Goal: Information Seeking & Learning: Learn about a topic

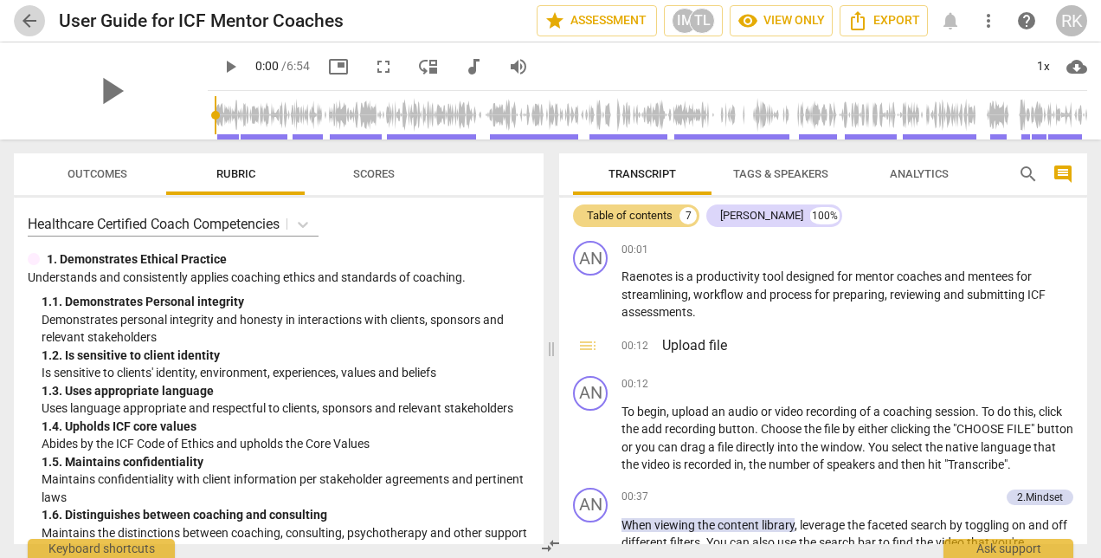
click at [25, 16] on span "arrow_back" at bounding box center [29, 20] width 21 height 21
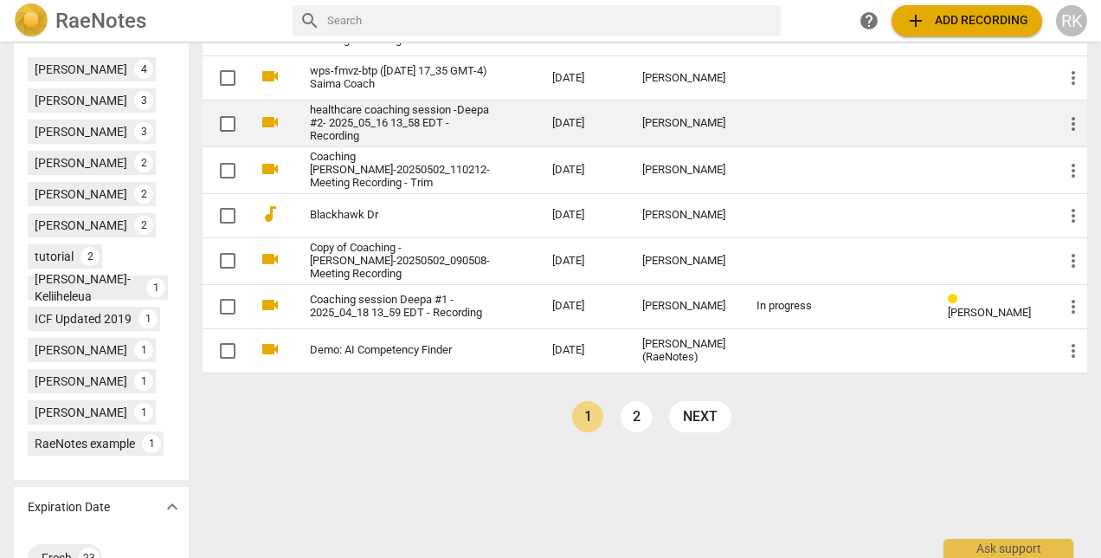
scroll to position [750, 0]
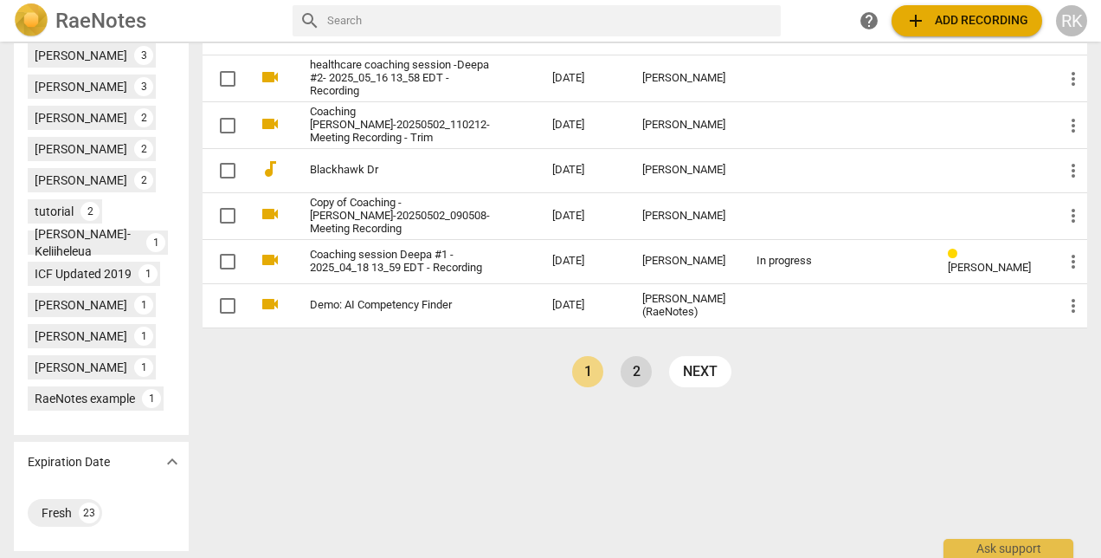
click at [652, 387] on link "2" at bounding box center [636, 371] width 31 height 31
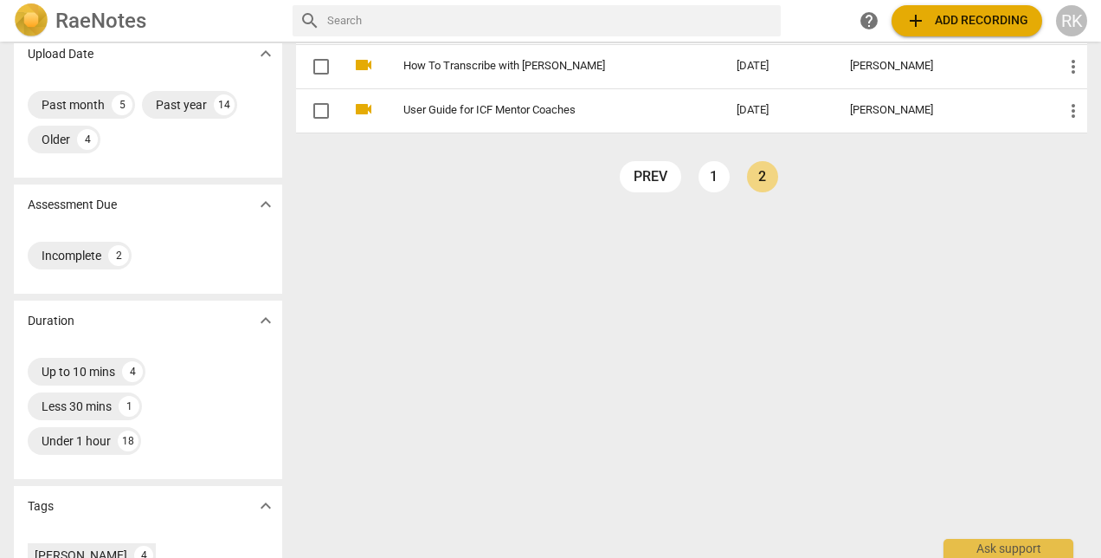
scroll to position [173, 0]
click at [708, 175] on link "1" at bounding box center [714, 175] width 31 height 31
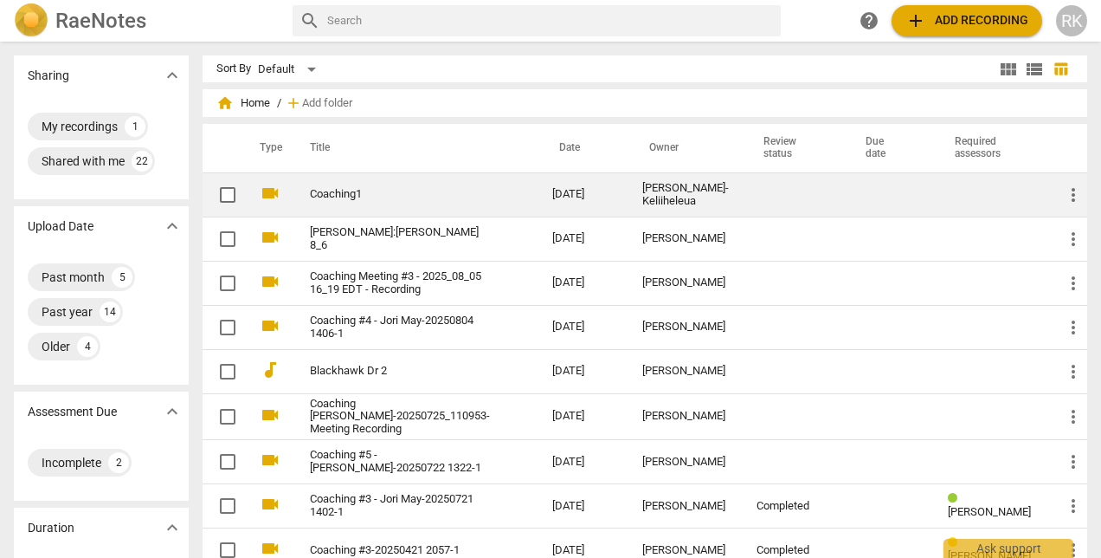
click at [668, 185] on div "[PERSON_NAME]-Keliiheleua" at bounding box center [685, 195] width 87 height 26
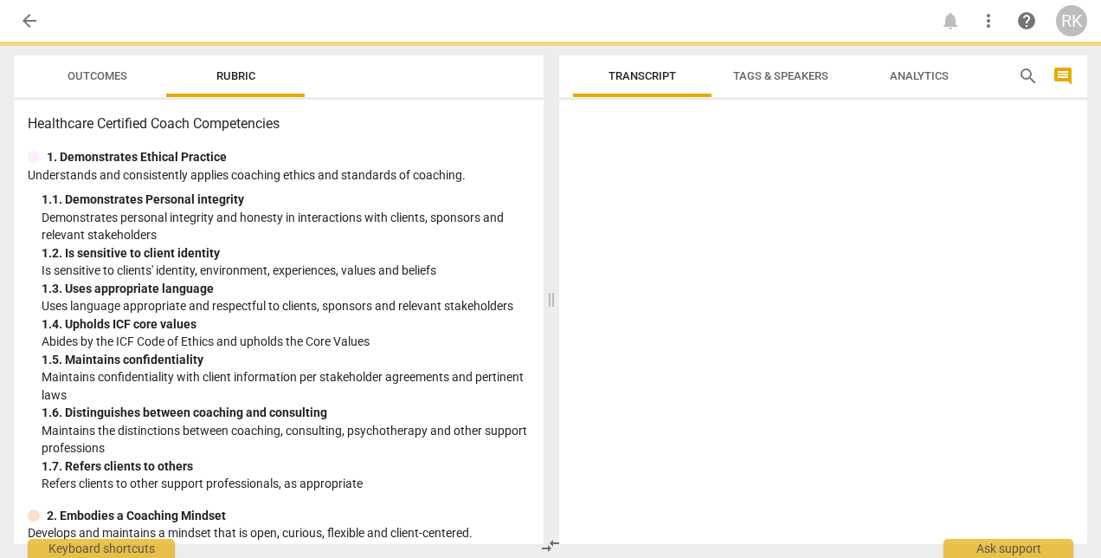
click at [668, 185] on div at bounding box center [823, 324] width 528 height 437
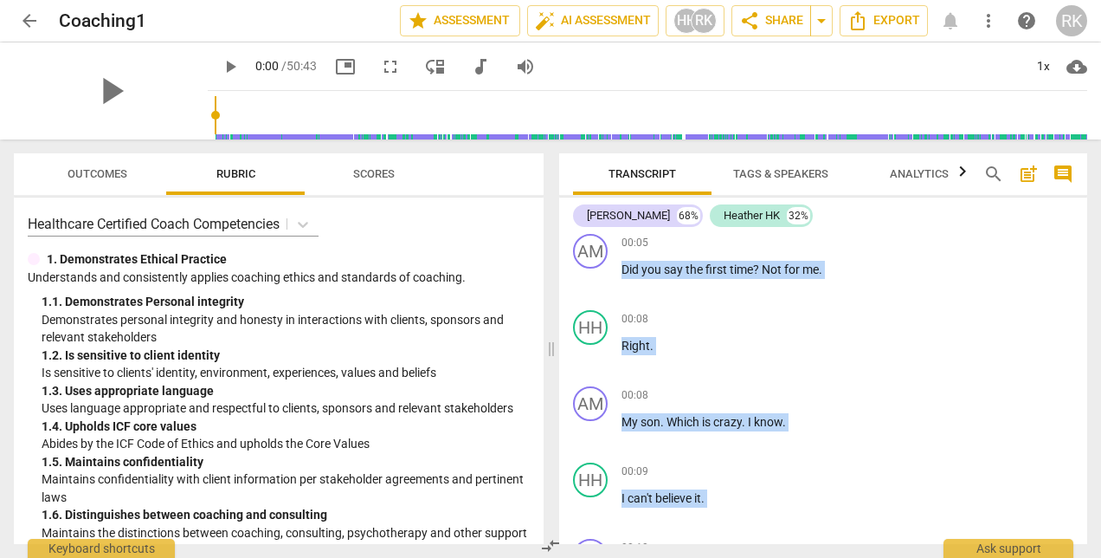
scroll to position [260, 0]
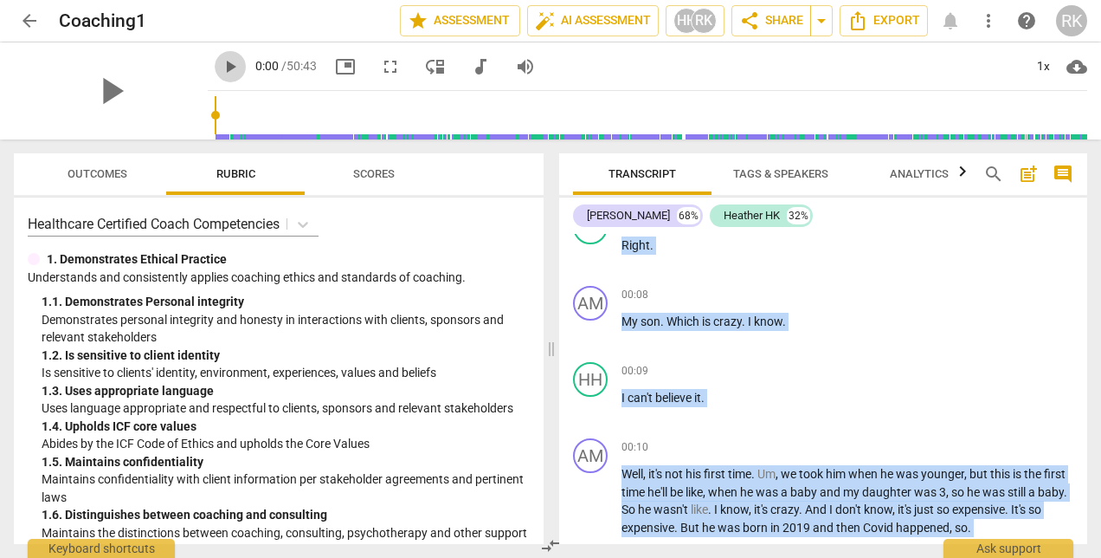
click at [220, 67] on span "play_arrow" at bounding box center [230, 66] width 21 height 21
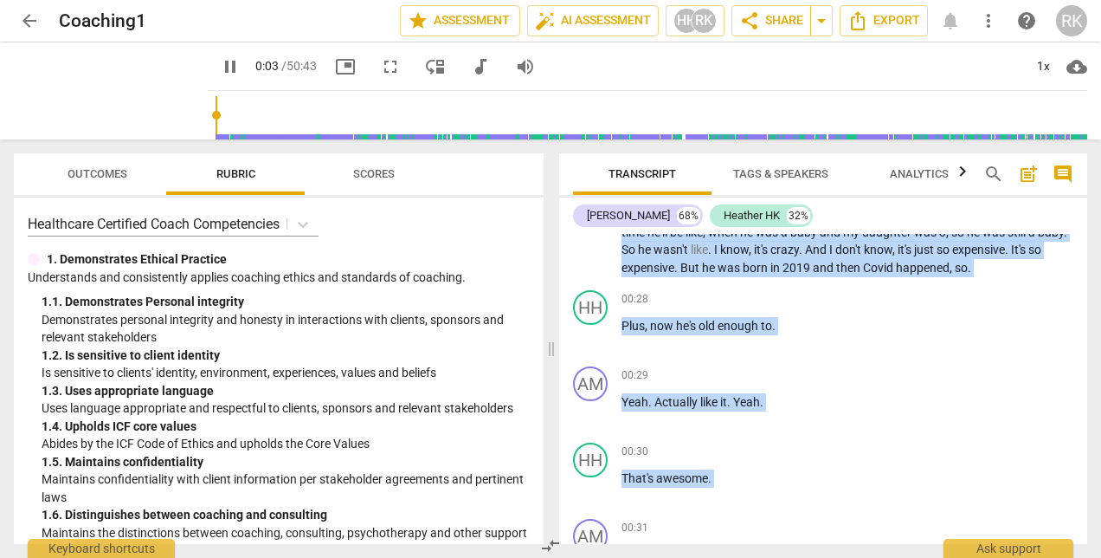
scroll to position [173, 0]
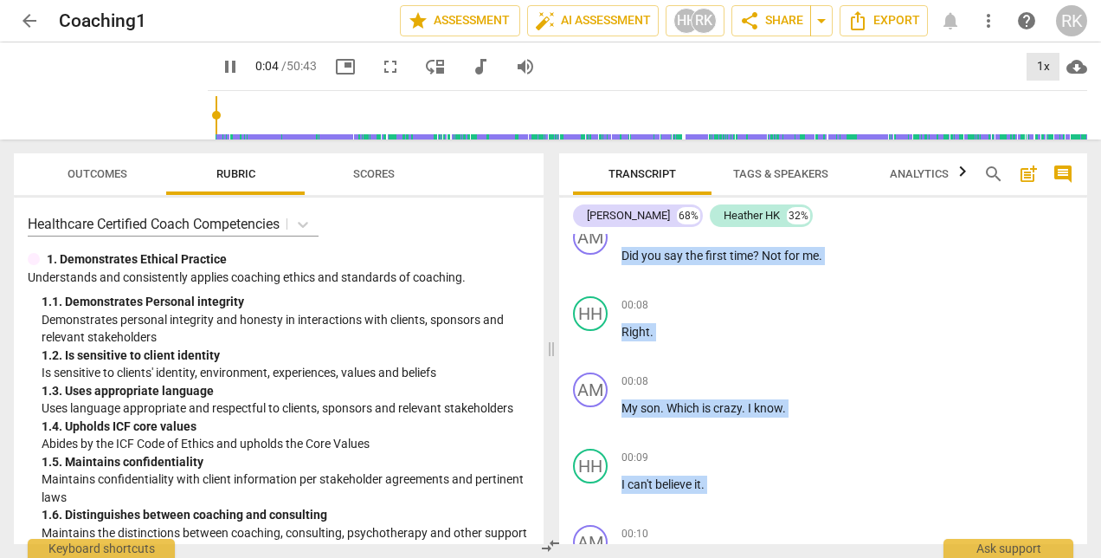
click at [1045, 68] on div "1x" at bounding box center [1043, 67] width 33 height 28
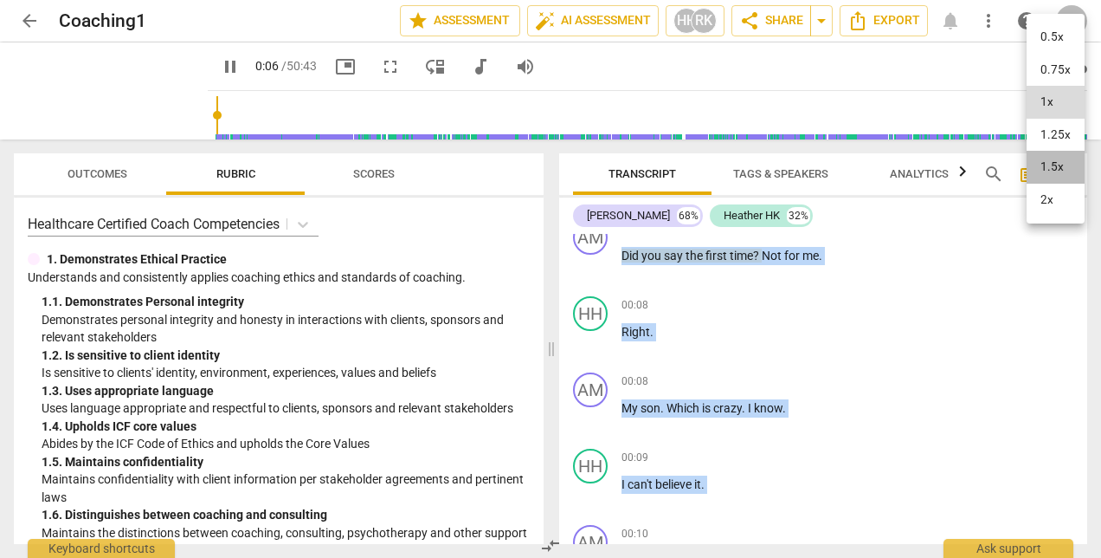
click at [1060, 168] on li "1.5x" at bounding box center [1056, 167] width 58 height 33
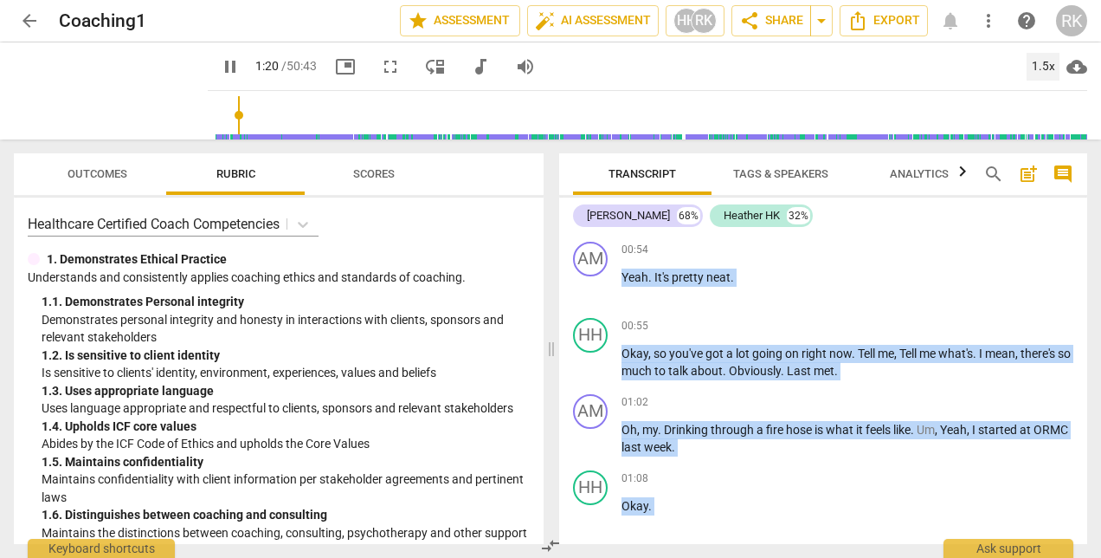
scroll to position [1266, 0]
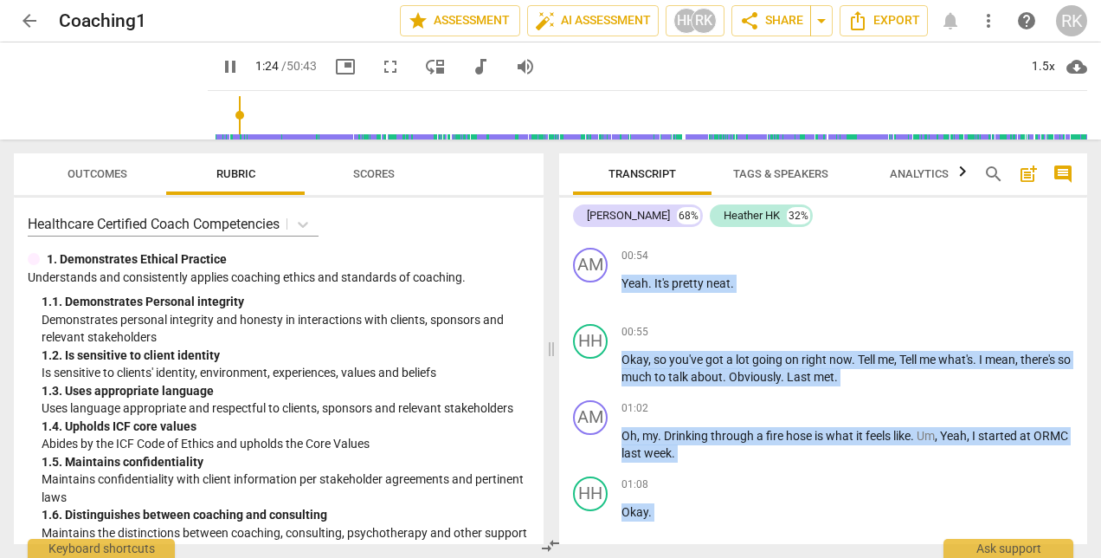
click at [220, 64] on span "pause" at bounding box center [230, 66] width 21 height 21
click at [932, 268] on div "00:54 + Add competency keyboard_arrow_right Yeah . It's pretty neat ." at bounding box center [848, 279] width 452 height 62
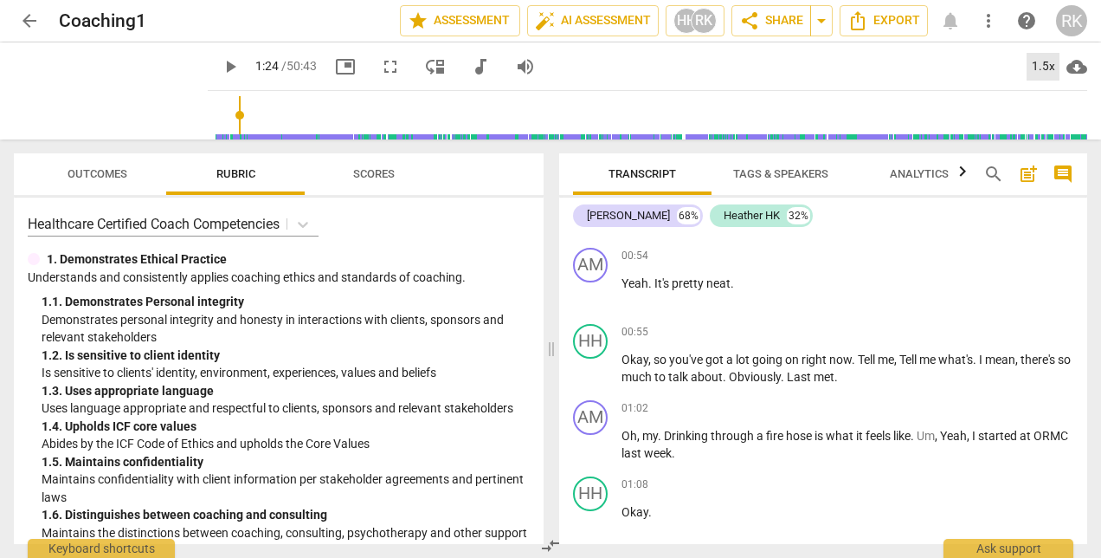
click at [1049, 69] on div "1.5x" at bounding box center [1043, 67] width 33 height 28
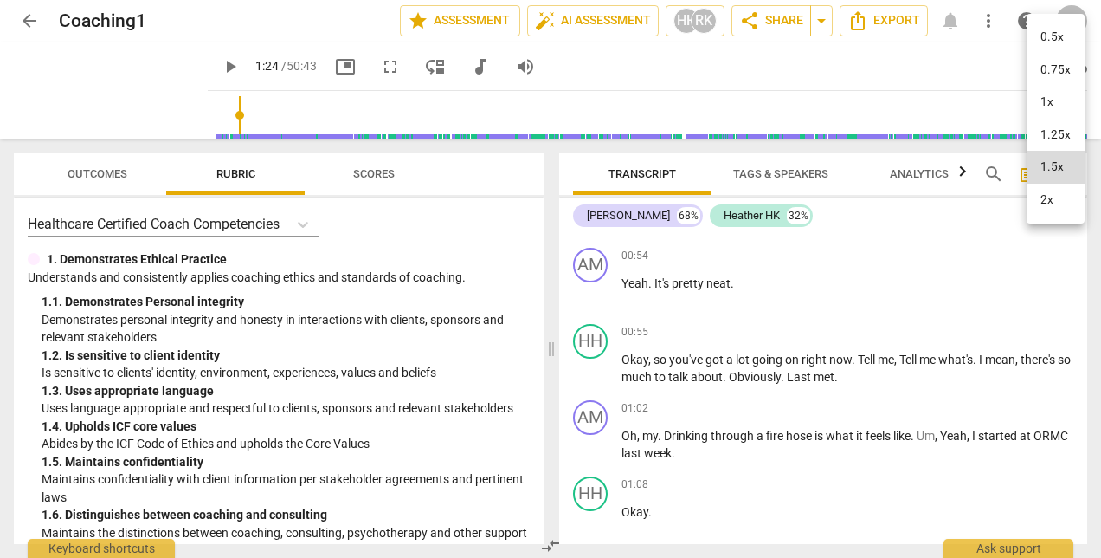
click at [1048, 135] on li "1.25x" at bounding box center [1056, 135] width 58 height 33
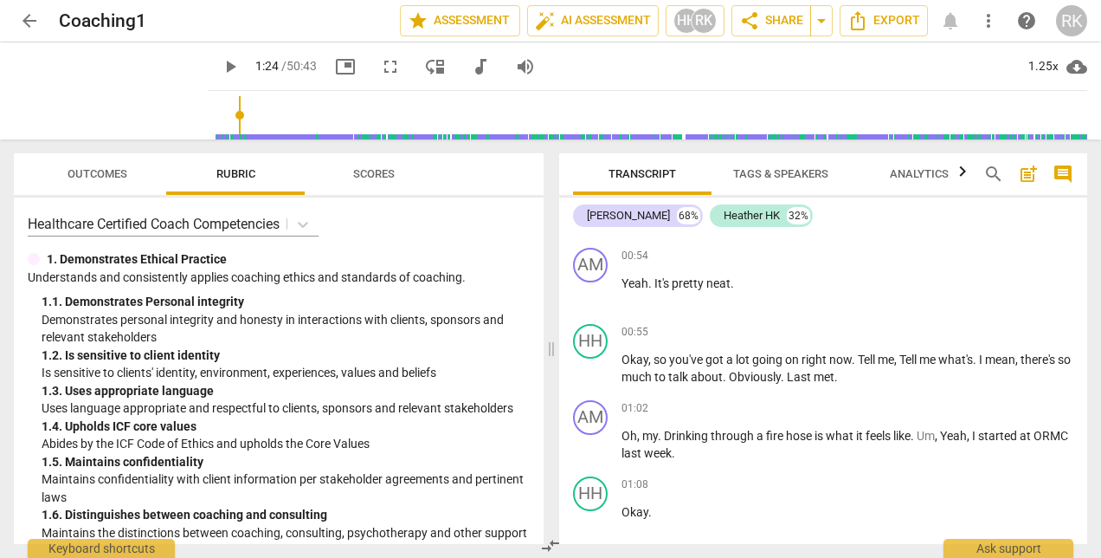
click at [220, 71] on span "play_arrow" at bounding box center [230, 66] width 21 height 21
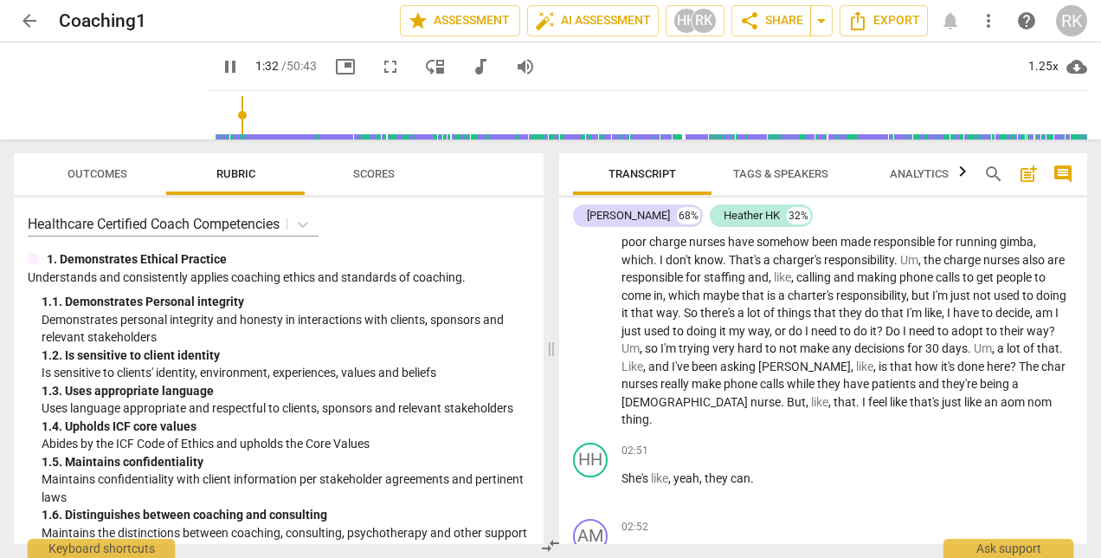
scroll to position [2253, 0]
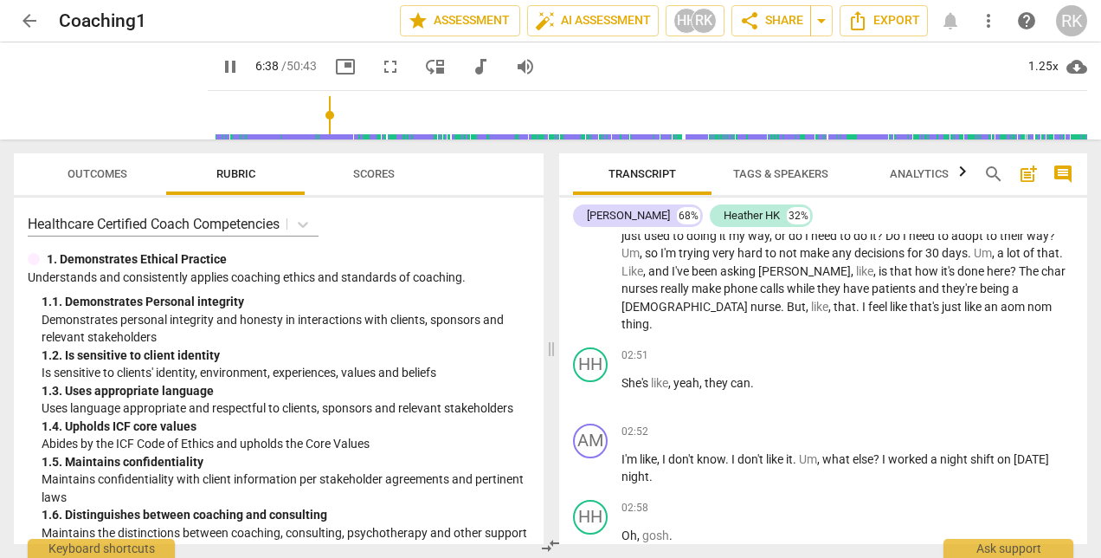
click at [310, 110] on input "range" at bounding box center [651, 114] width 873 height 55
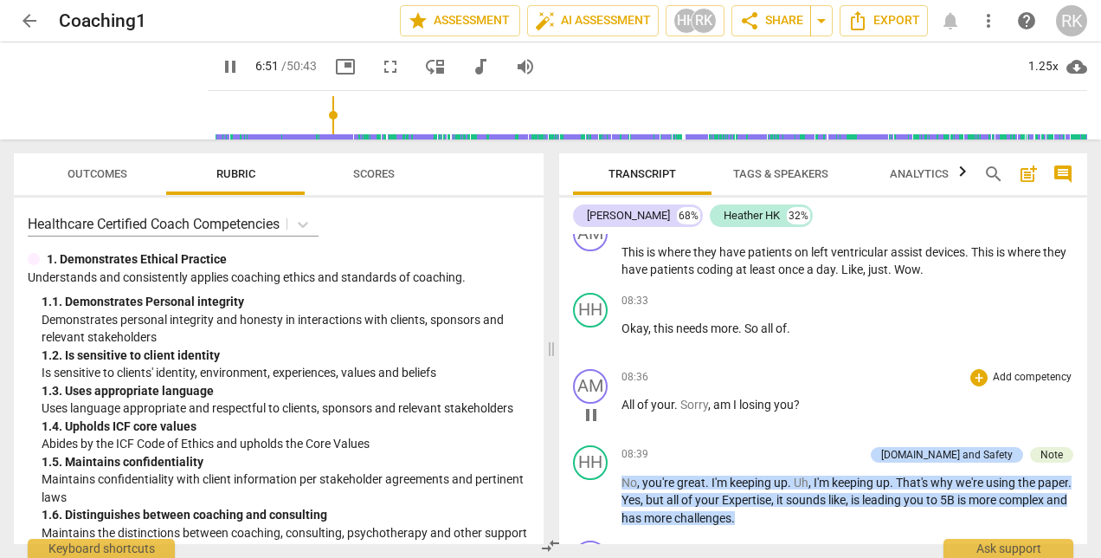
scroll to position [5110, 0]
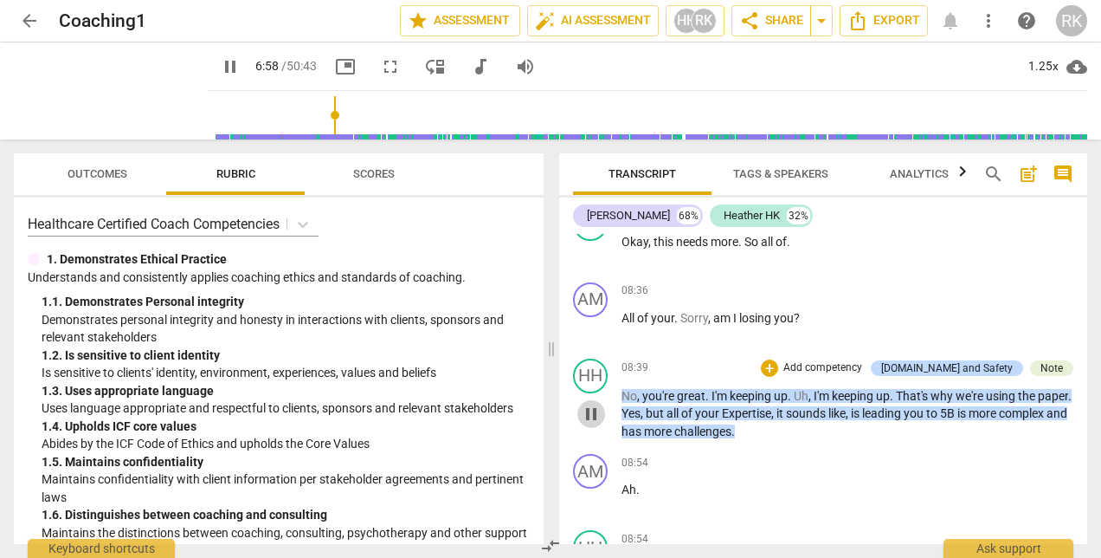
click at [593, 403] on span "pause" at bounding box center [591, 413] width 21 height 21
click at [593, 403] on span "play_arrow" at bounding box center [591, 413] width 21 height 21
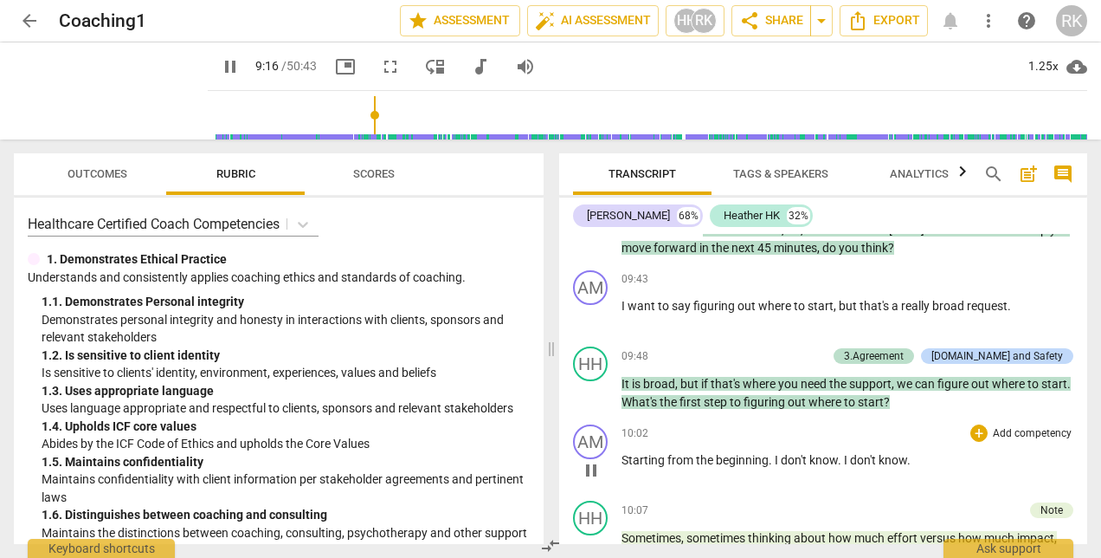
scroll to position [6322, 0]
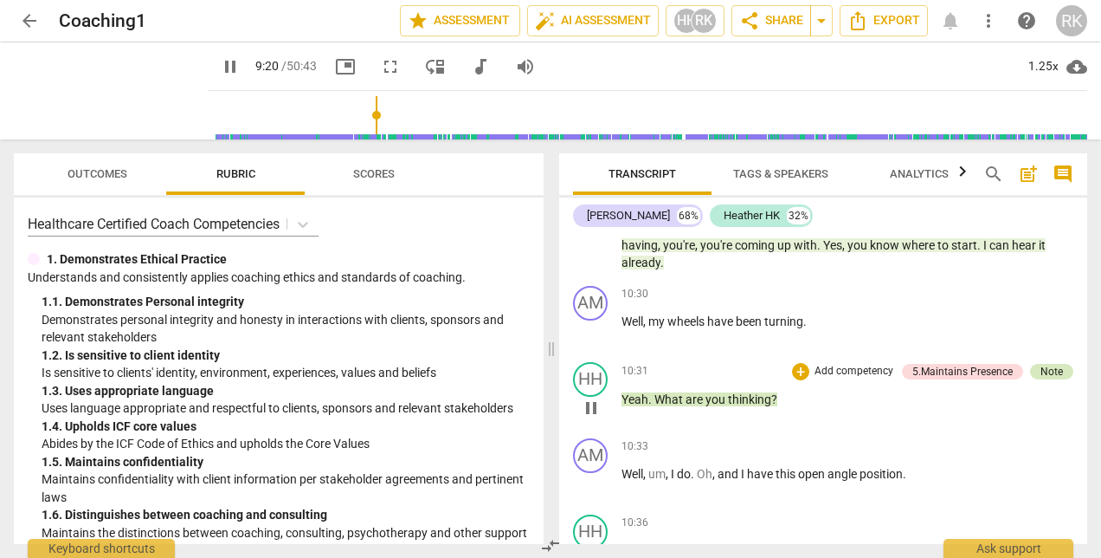
click at [1051, 364] on div "Note" at bounding box center [1052, 372] width 23 height 16
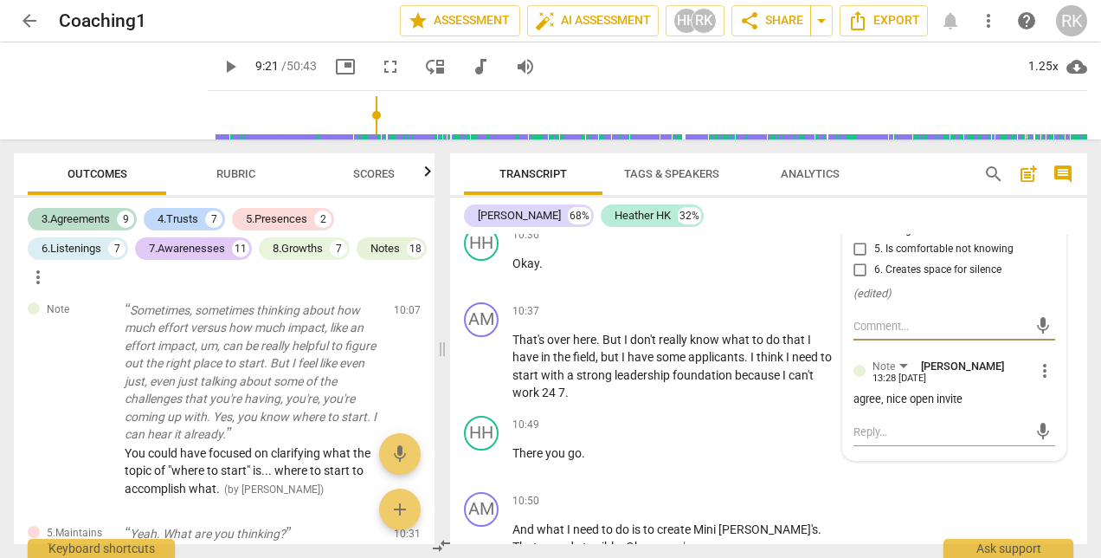
scroll to position [775, 0]
click at [691, 295] on div "HH play_arrow pause 10:36 + Add competency keyboard_arrow_right Okay ." at bounding box center [768, 257] width 637 height 76
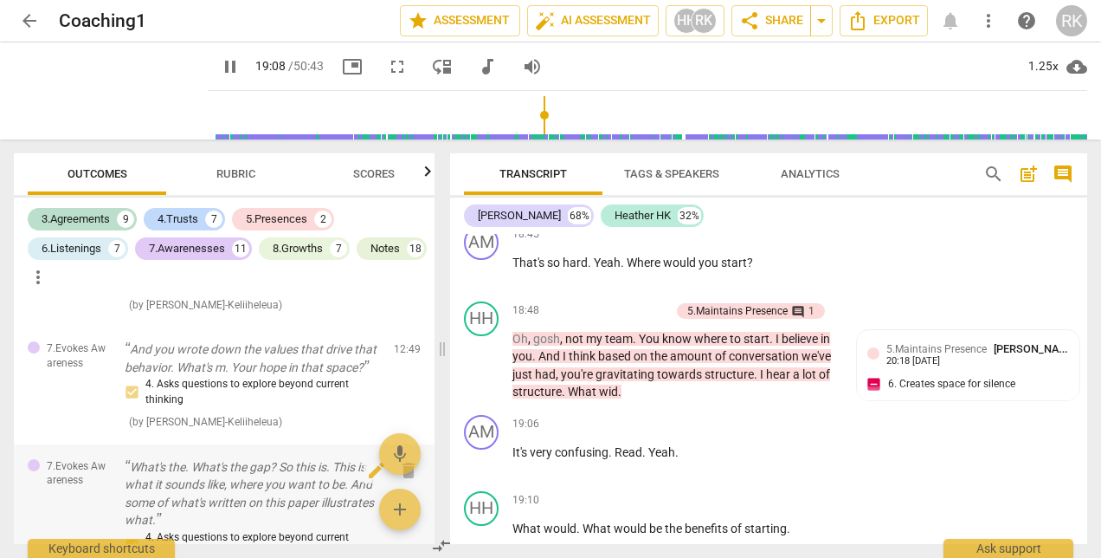
scroll to position [1641, 0]
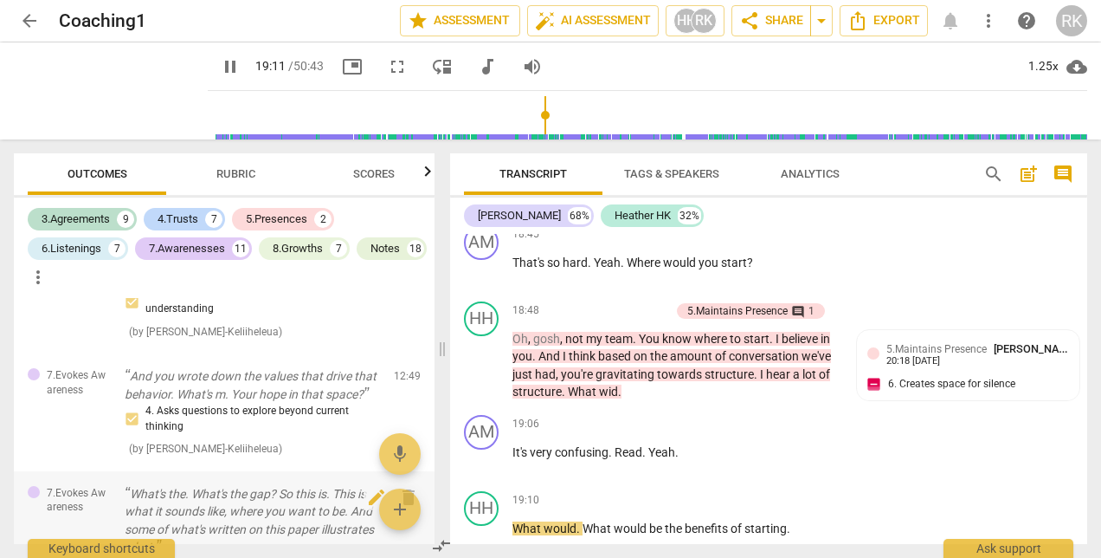
click at [222, 485] on p "What's the. What's the gap? So this is. This is what it sounds like, where you …" at bounding box center [252, 520] width 255 height 71
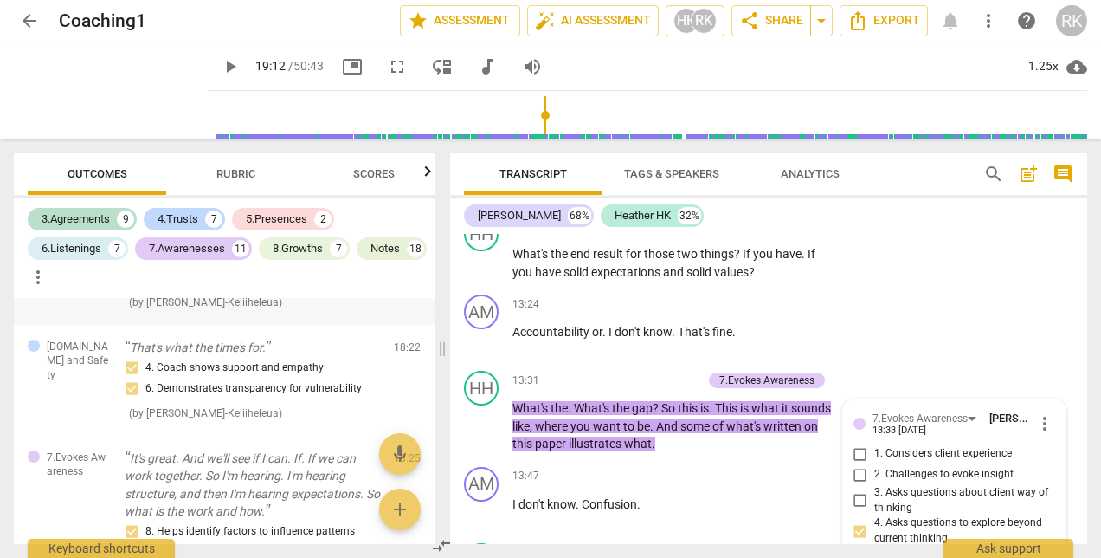
scroll to position [2766, 0]
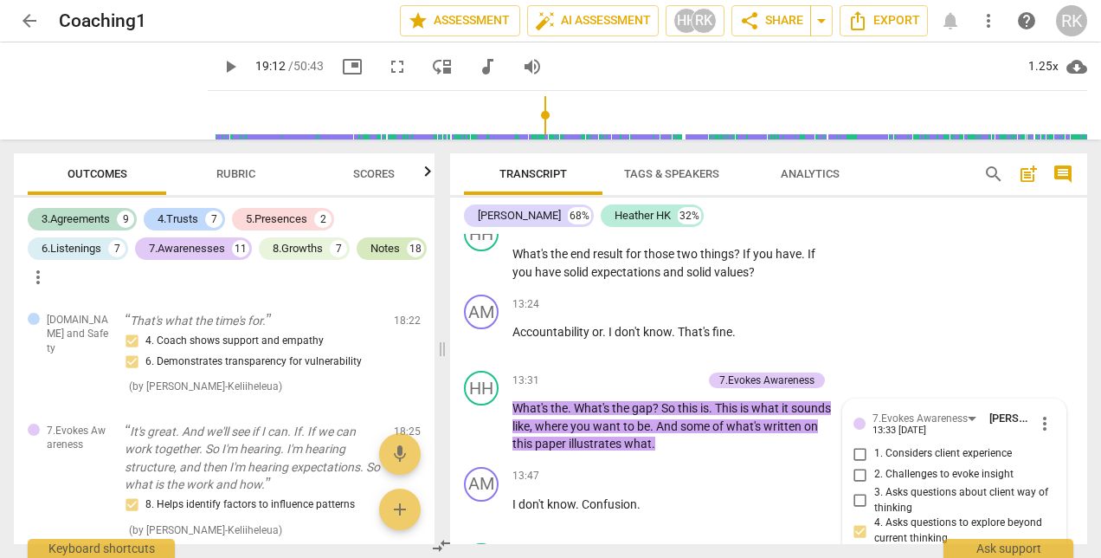
click at [371, 257] on div "Notes" at bounding box center [385, 248] width 29 height 17
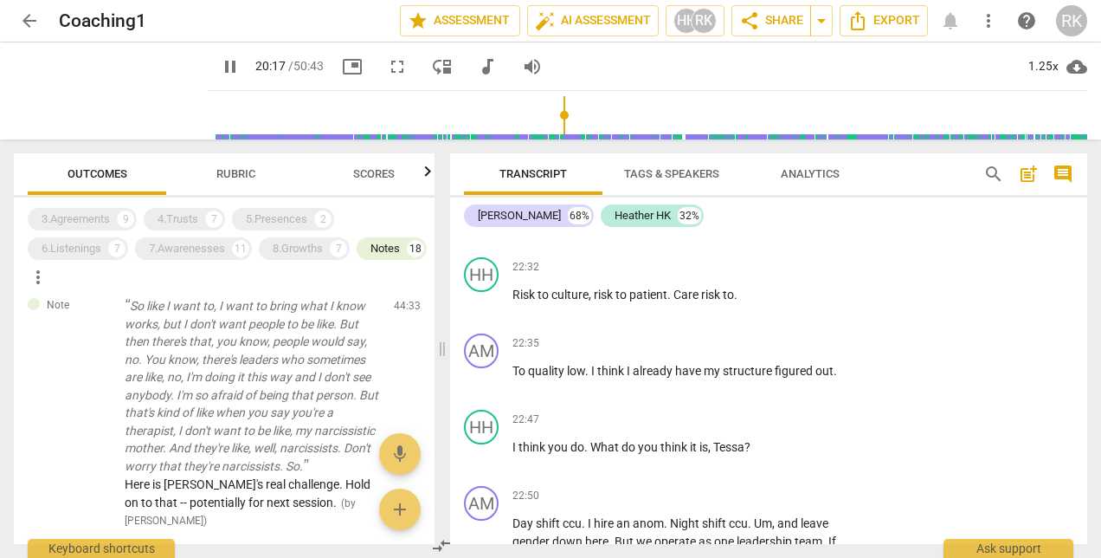
scroll to position [16201, 0]
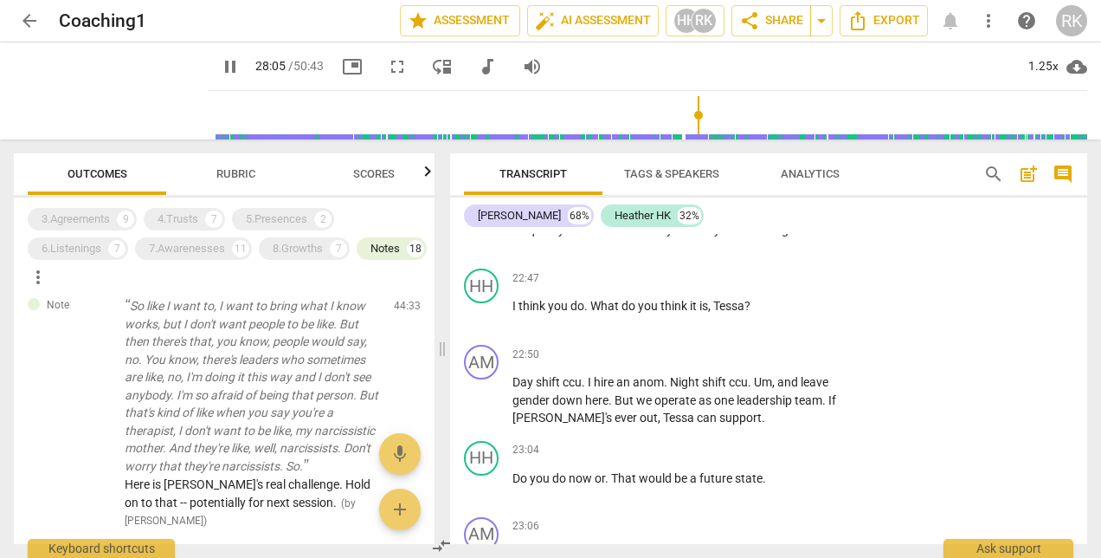
click at [687, 111] on input "range" at bounding box center [651, 114] width 873 height 55
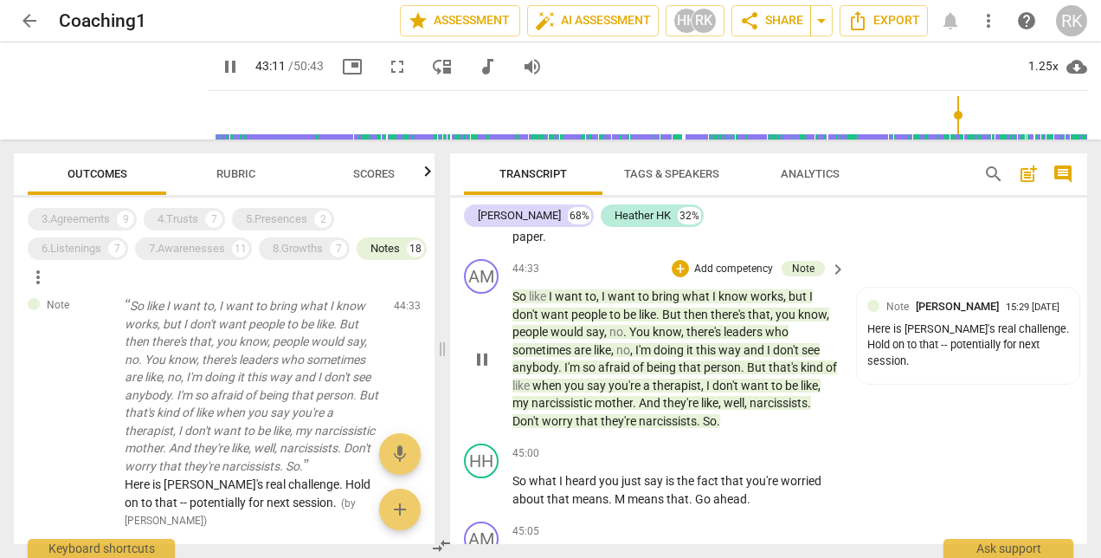
scroll to position [31367, 0]
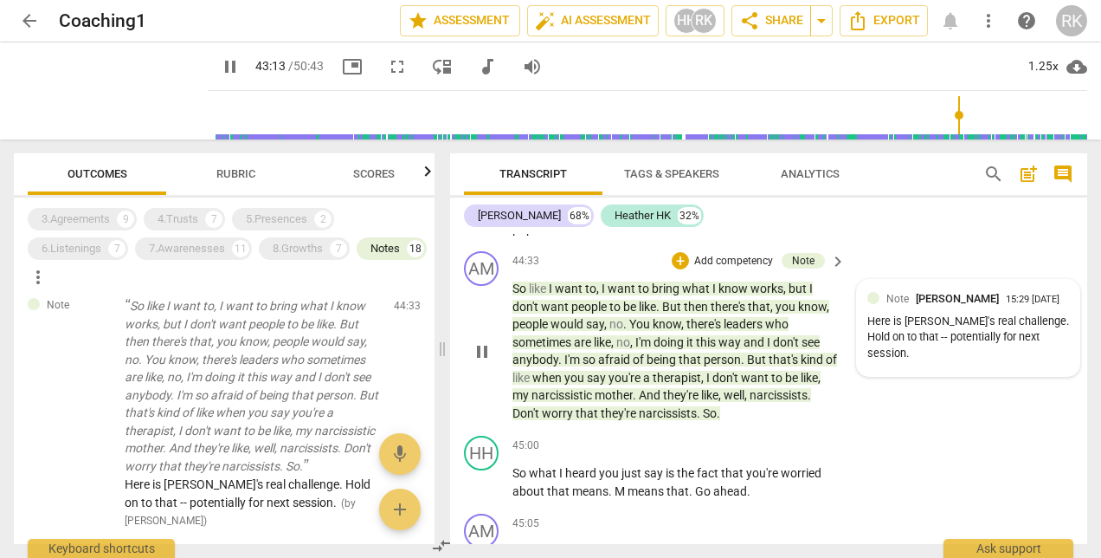
click at [929, 332] on div "Here is [PERSON_NAME]'s real challenge. Hold on to that -- potentially for next…" at bounding box center [968, 337] width 202 height 48
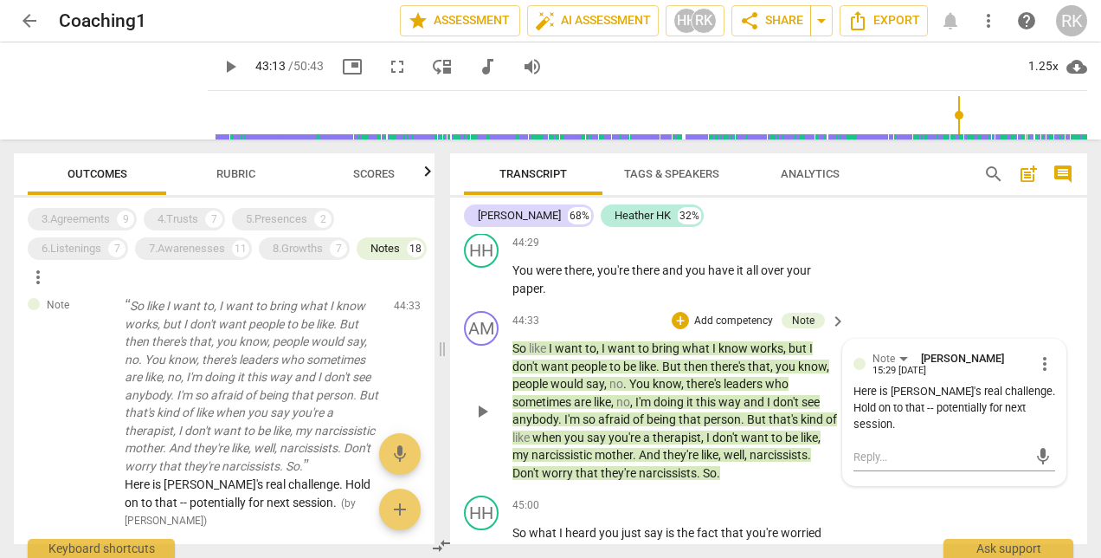
scroll to position [31281, 0]
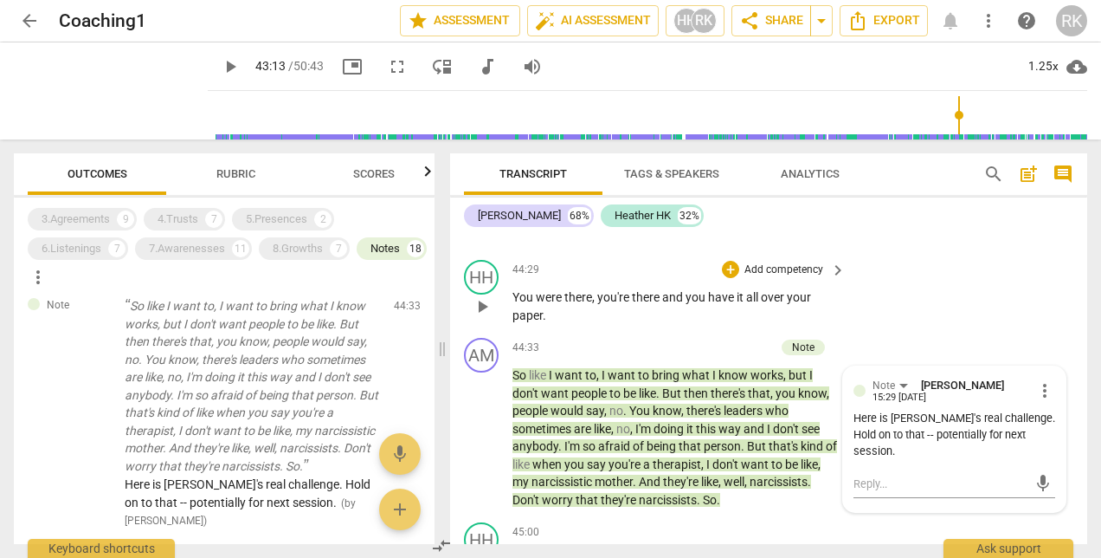
click at [931, 282] on div "HH play_arrow pause 44:29 + Add competency keyboard_arrow_right You were there …" at bounding box center [768, 292] width 637 height 78
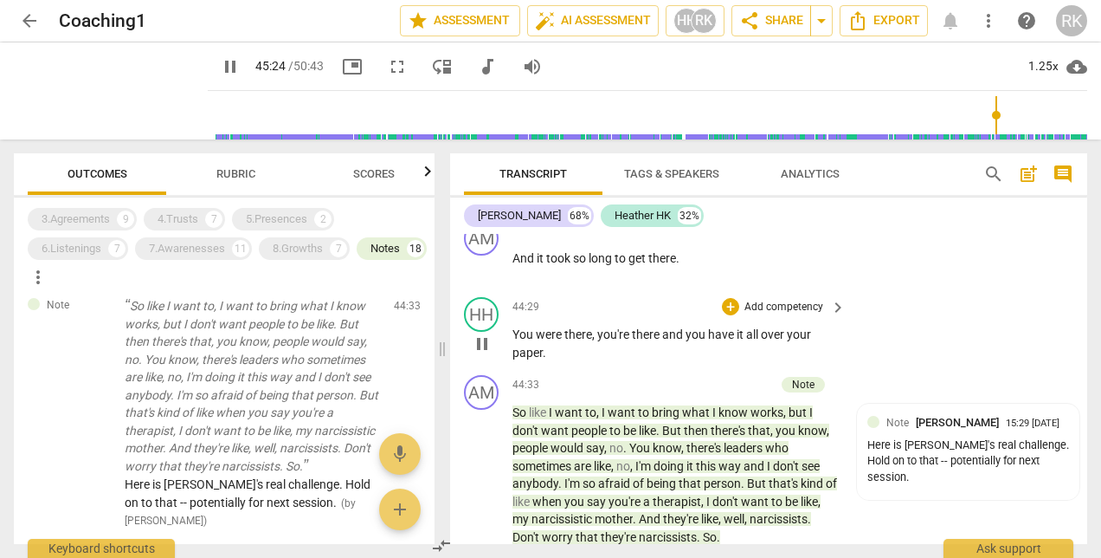
scroll to position [31251, 0]
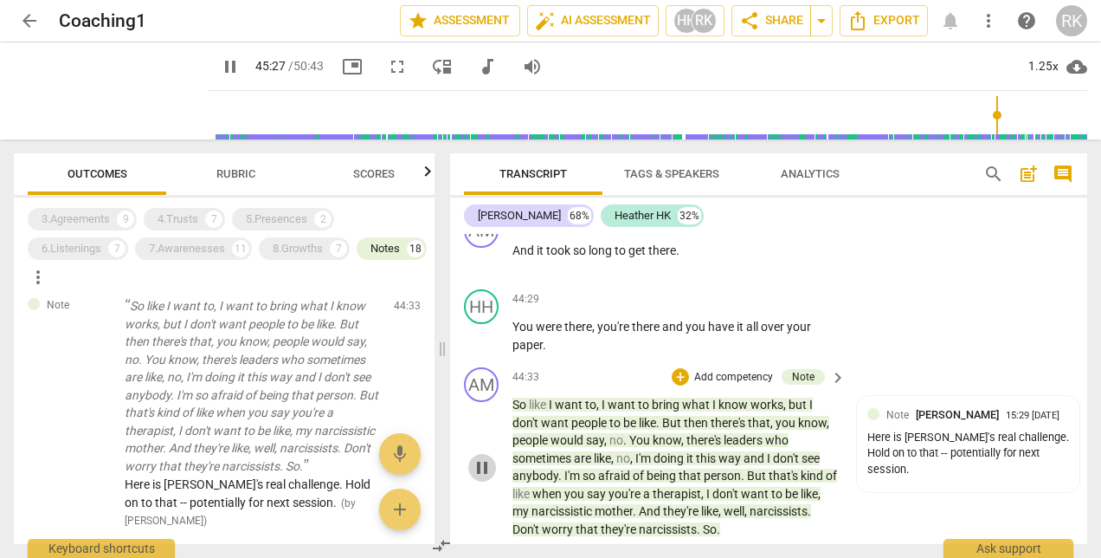
click at [480, 467] on span "pause" at bounding box center [482, 467] width 21 height 21
type input "2728"
click at [29, 17] on span "arrow_back" at bounding box center [29, 20] width 21 height 21
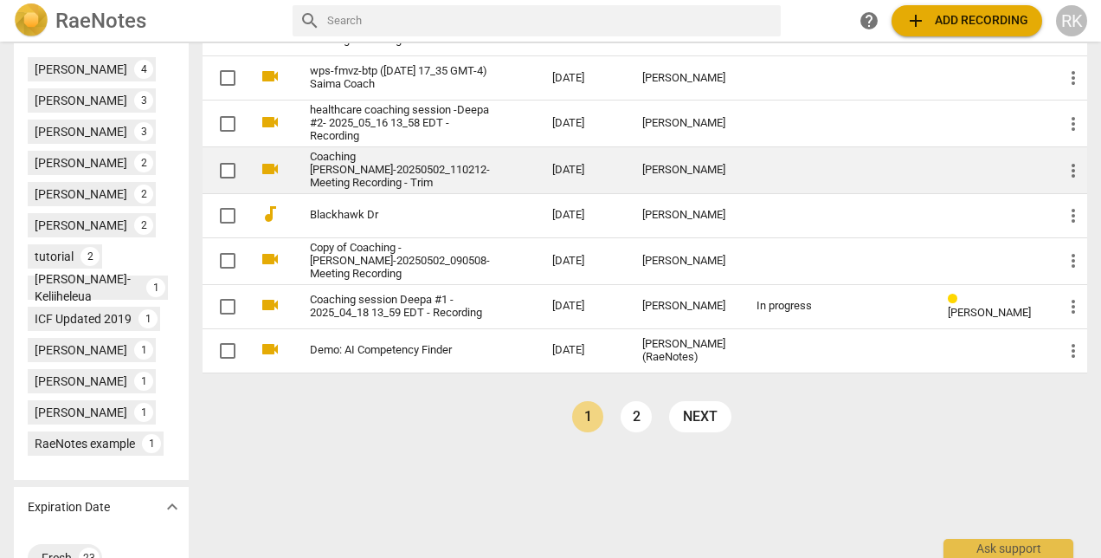
scroll to position [750, 0]
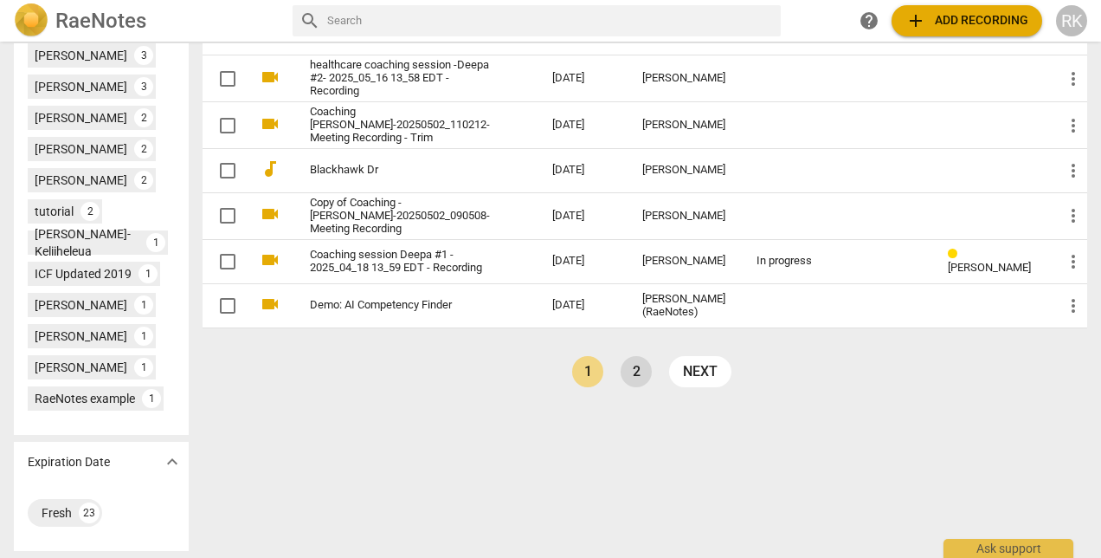
click at [652, 387] on link "2" at bounding box center [636, 371] width 31 height 31
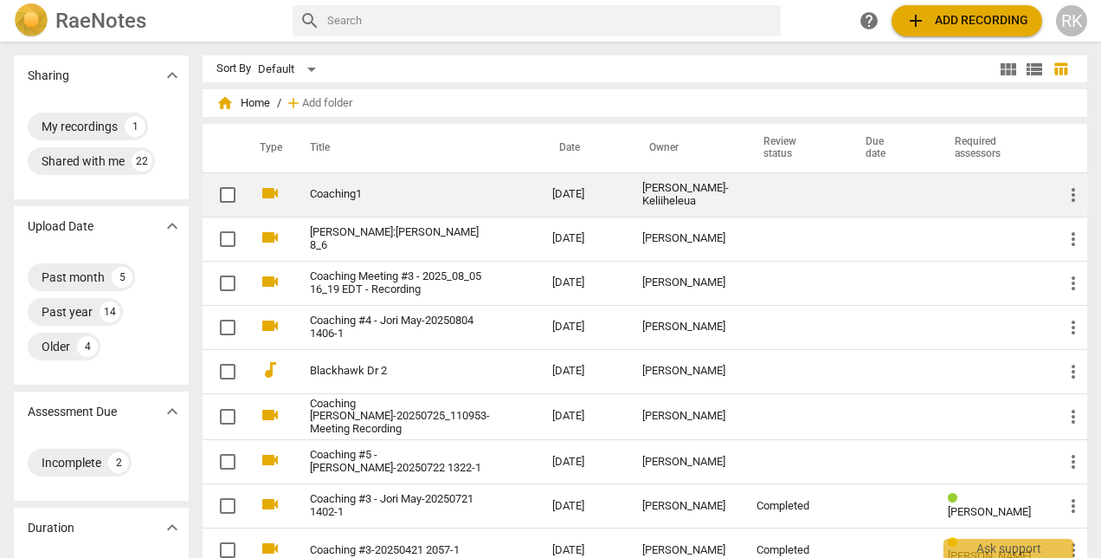
click at [435, 197] on link "Coaching1" at bounding box center [400, 194] width 180 height 13
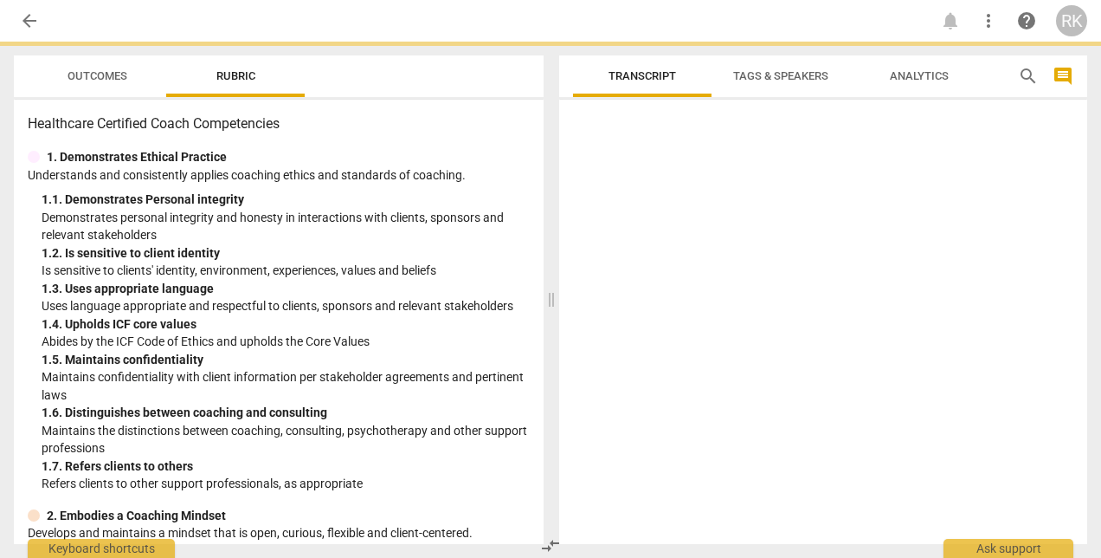
click at [435, 197] on div "1. 1. Demonstrates Personal integrity" at bounding box center [286, 199] width 488 height 18
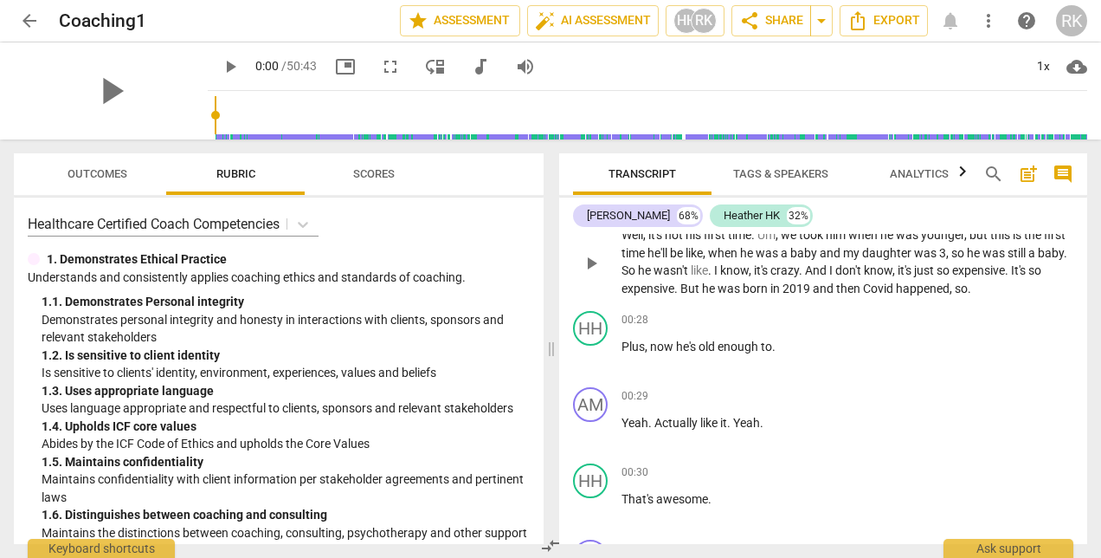
scroll to position [519, 0]
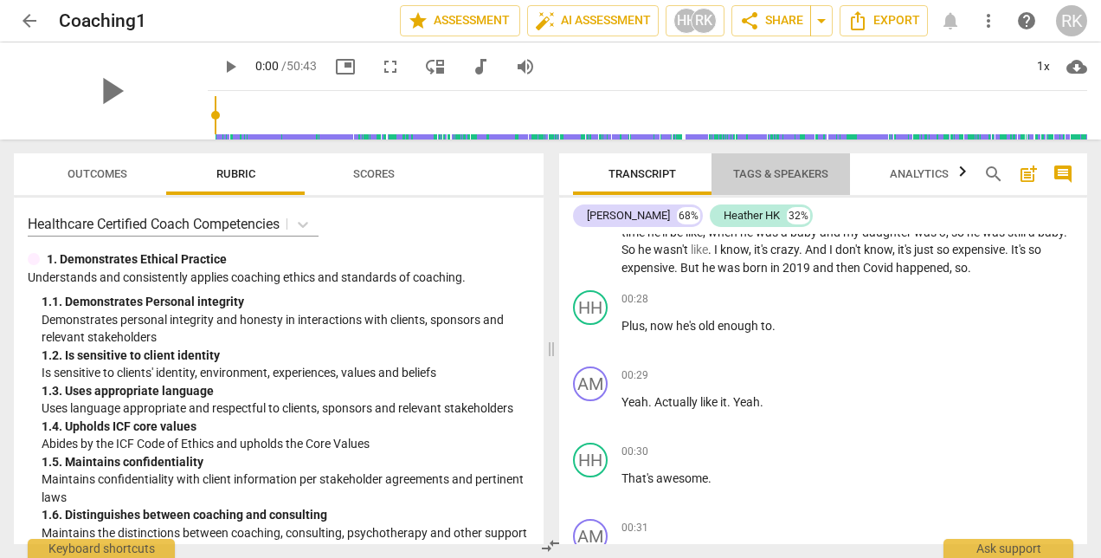
click at [769, 178] on span "Tags & Speakers" at bounding box center [780, 173] width 95 height 13
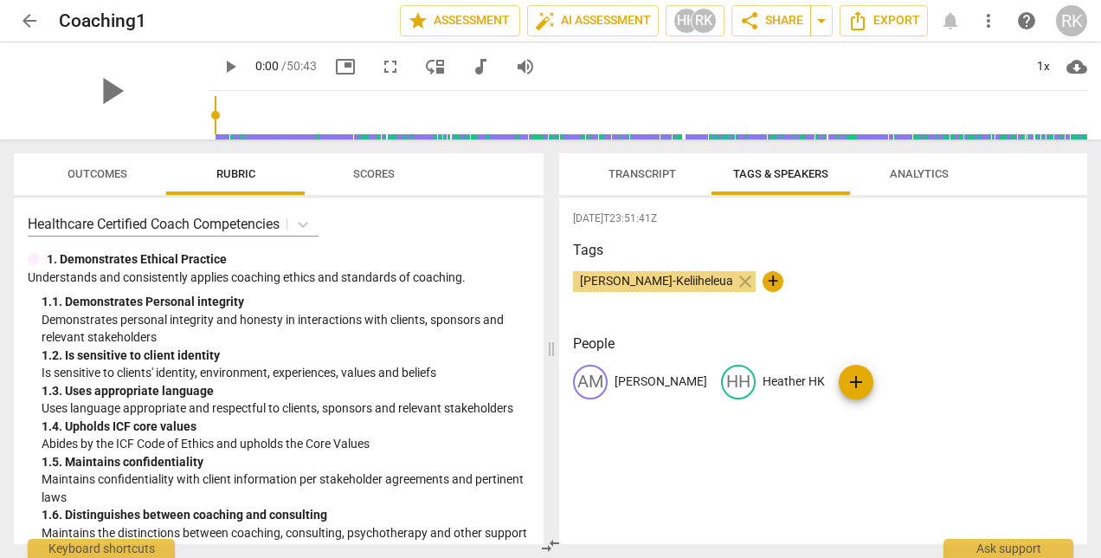
click at [650, 183] on span "Transcript" at bounding box center [642, 174] width 109 height 23
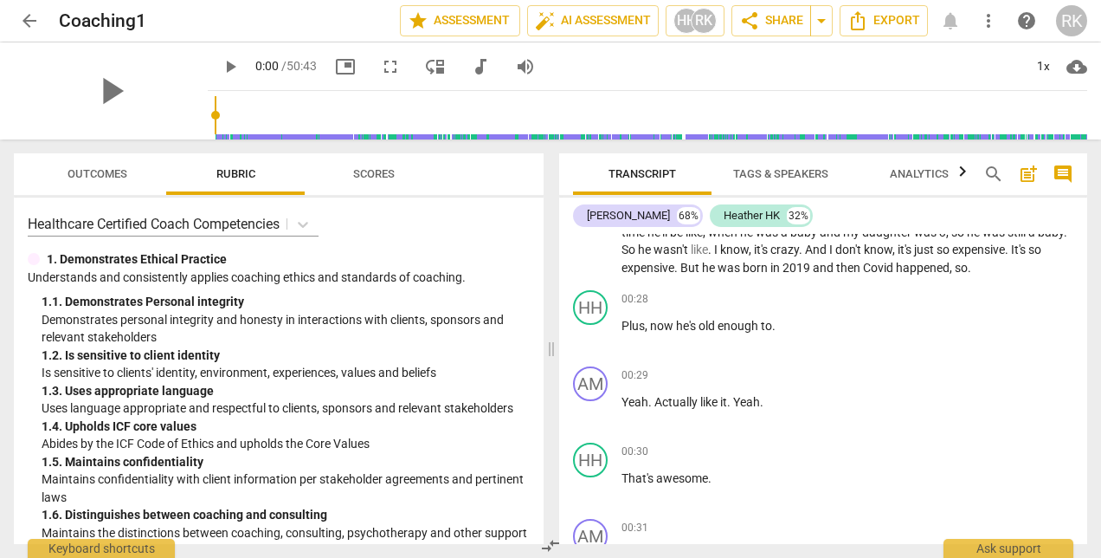
click at [76, 178] on span "Outcomes" at bounding box center [98, 173] width 60 height 13
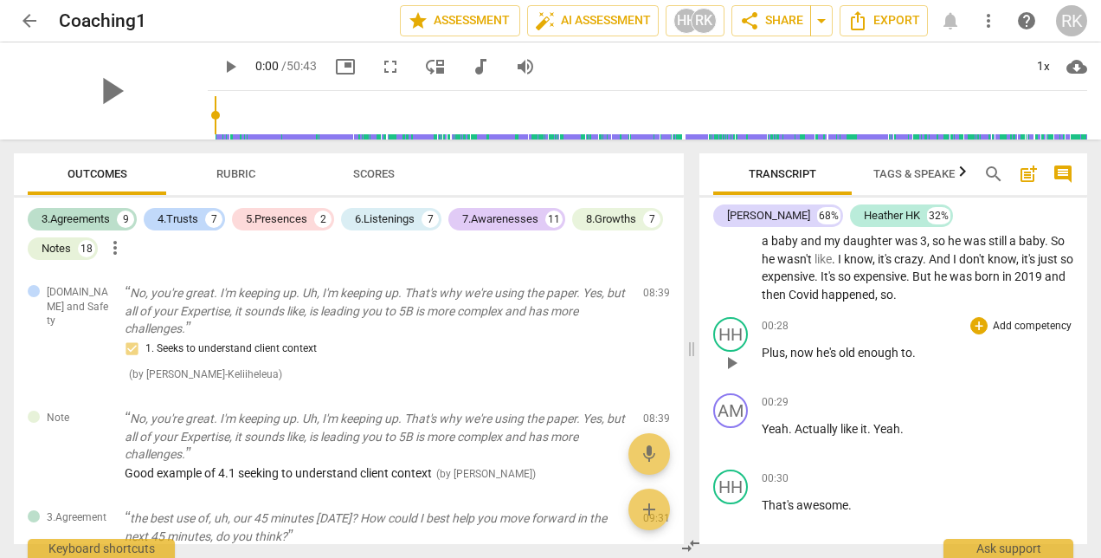
scroll to position [537, 0]
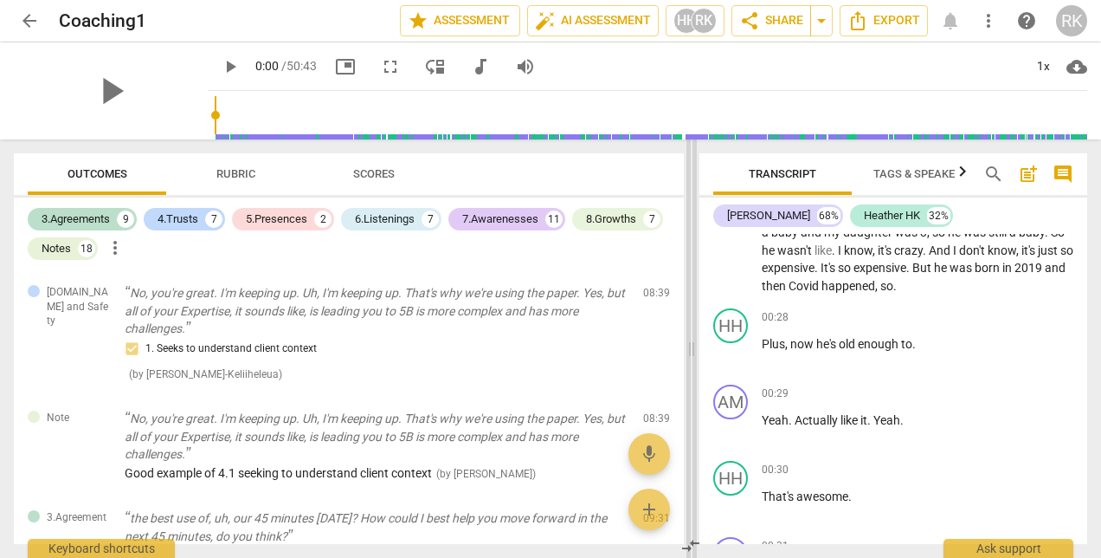
drag, startPoint x: 552, startPoint y: 348, endPoint x: 693, endPoint y: 337, distance: 140.7
click at [693, 337] on span at bounding box center [692, 348] width 10 height 418
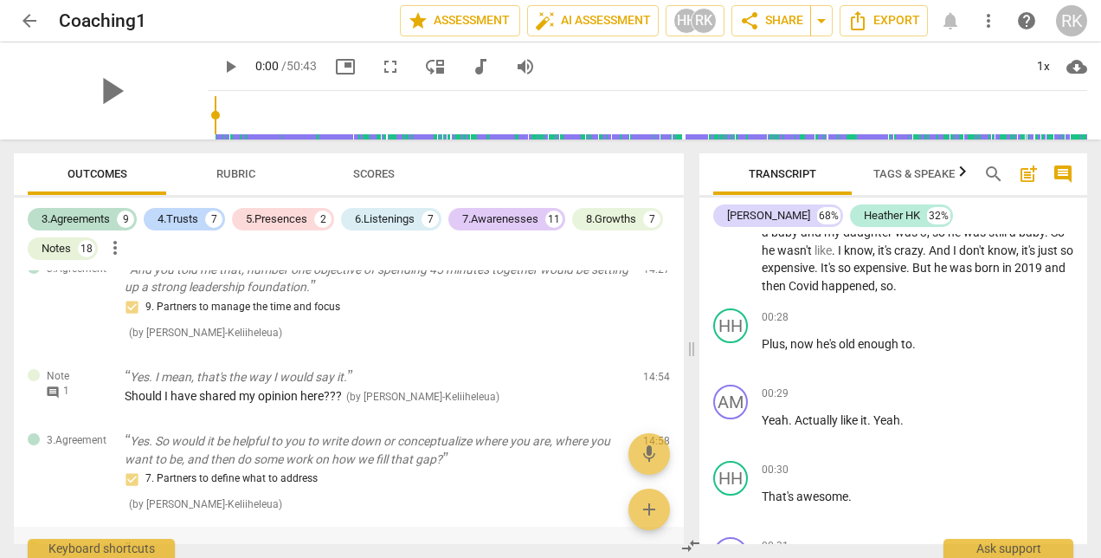
scroll to position [1472, 0]
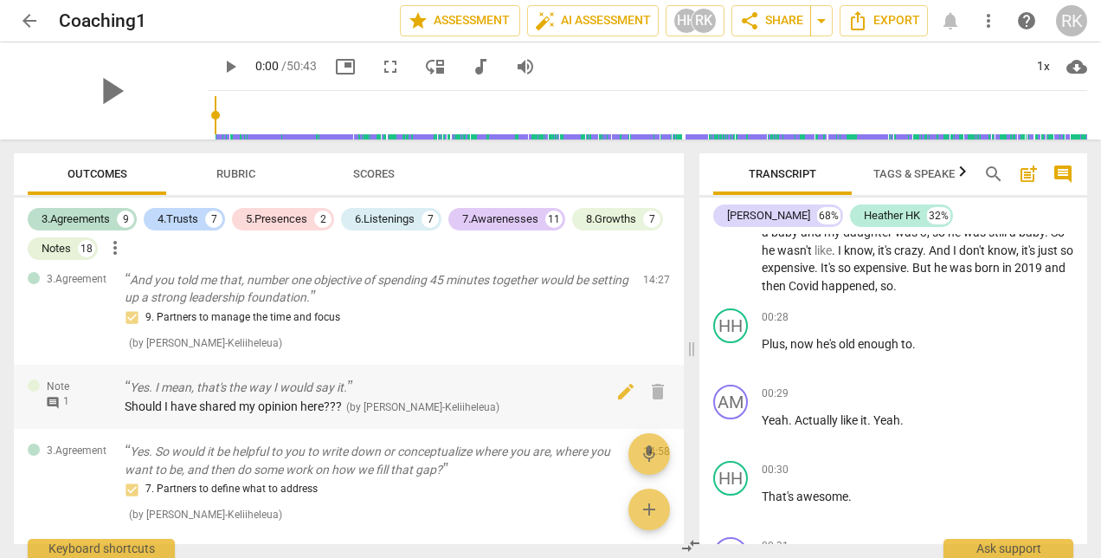
click at [56, 409] on span "comment" at bounding box center [53, 403] width 14 height 14
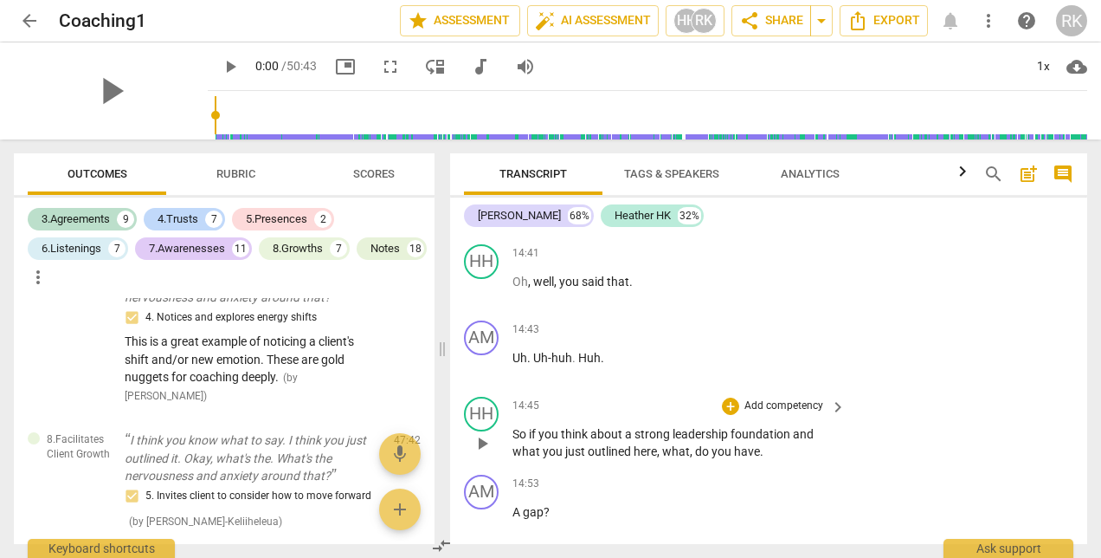
scroll to position [11129, 0]
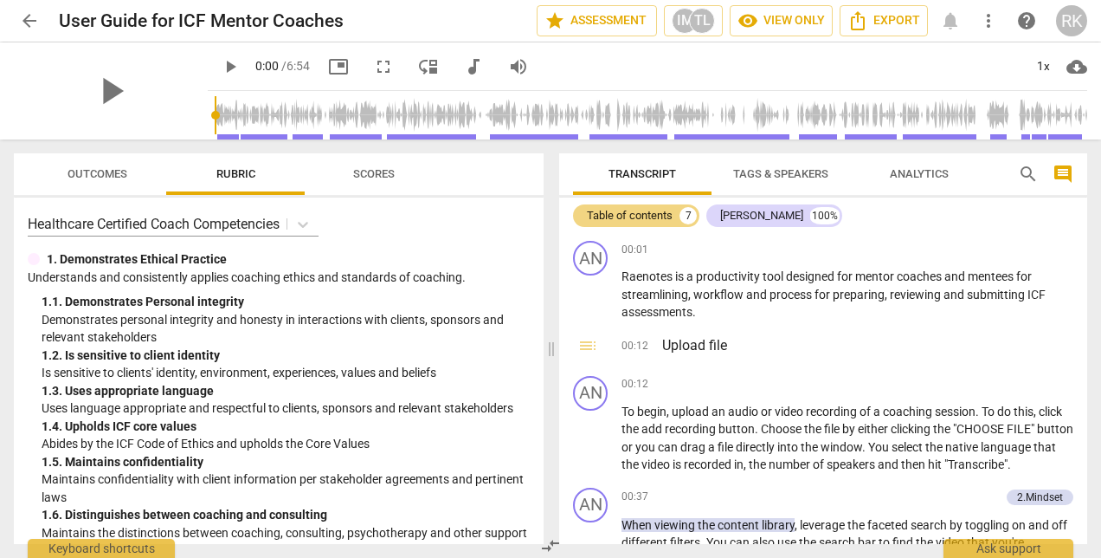
click at [27, 21] on span "arrow_back" at bounding box center [29, 20] width 21 height 21
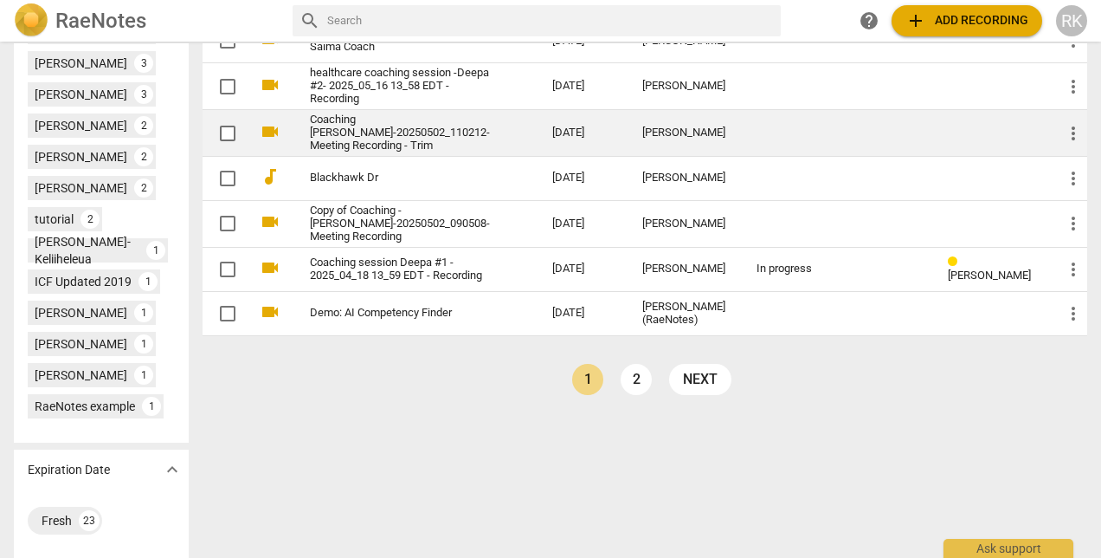
scroll to position [750, 0]
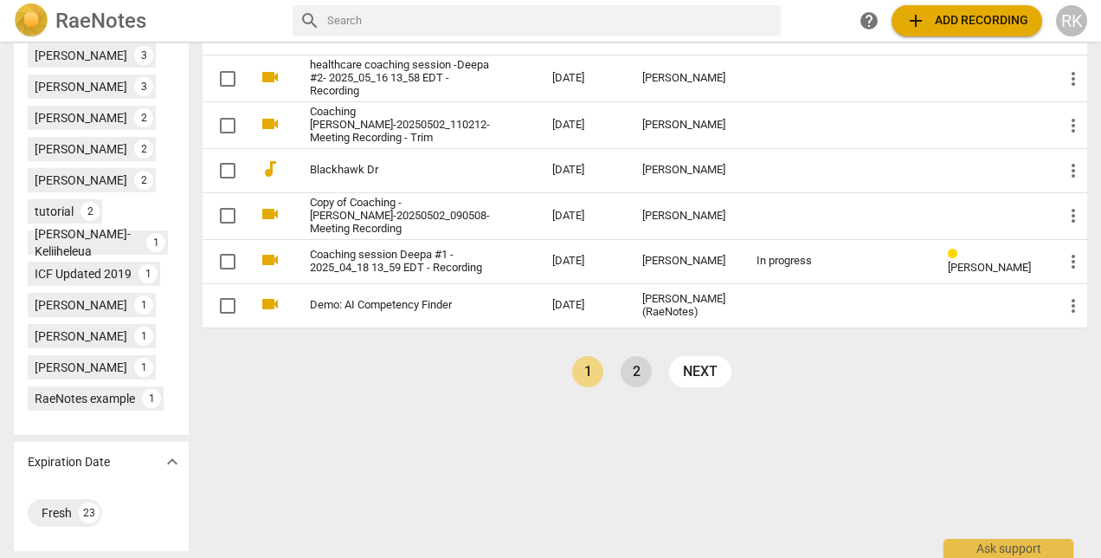
click at [652, 387] on link "2" at bounding box center [636, 371] width 31 height 31
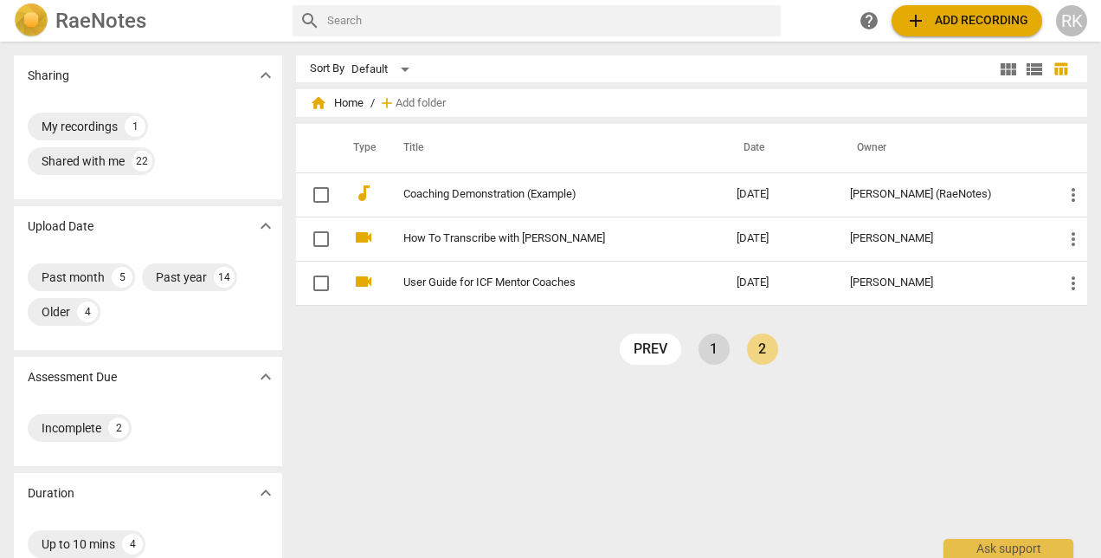
click at [705, 350] on link "1" at bounding box center [714, 348] width 31 height 31
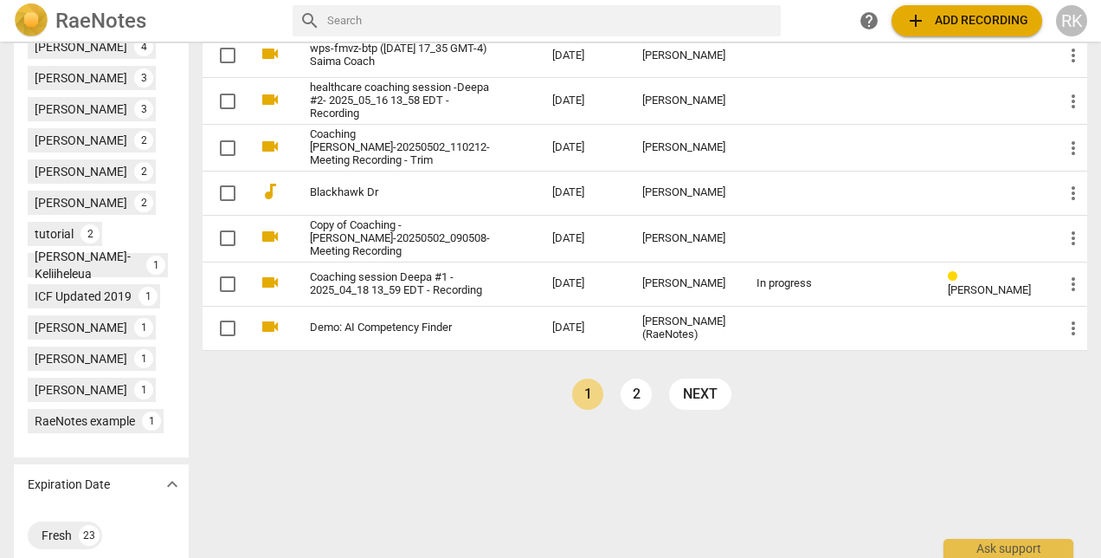
scroll to position [750, 0]
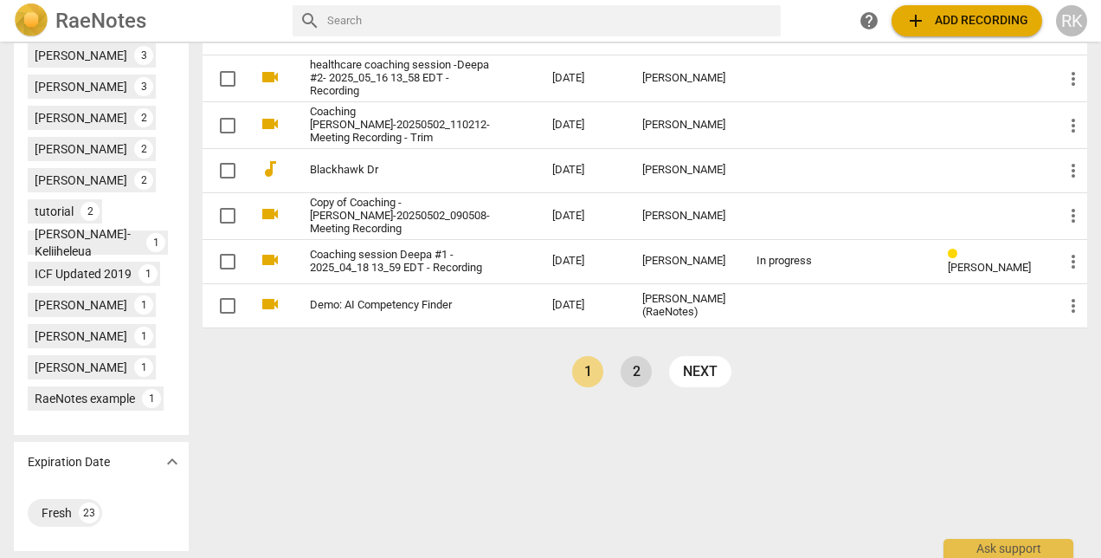
click at [652, 387] on link "2" at bounding box center [636, 371] width 31 height 31
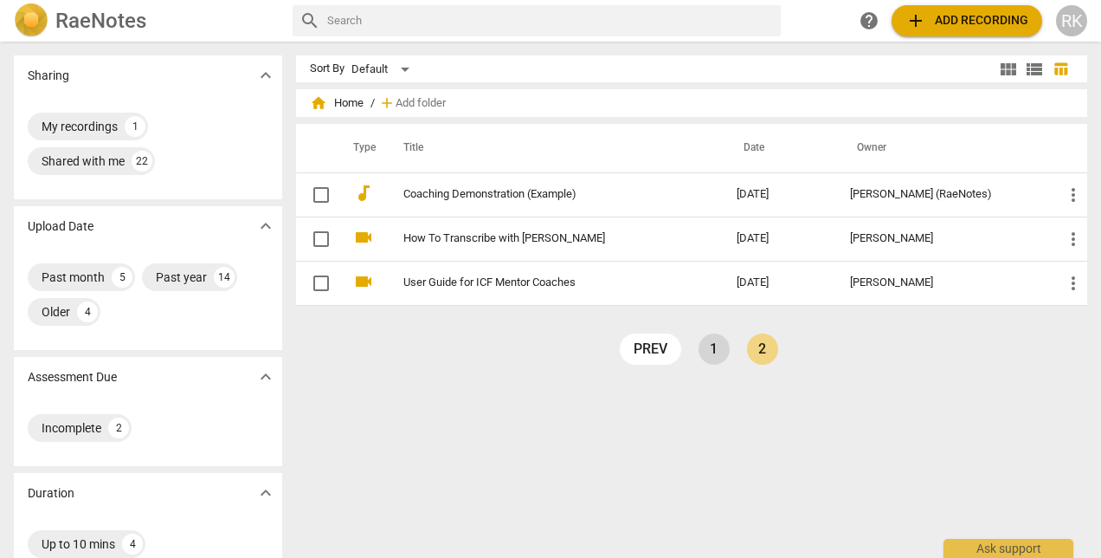
click at [713, 351] on link "1" at bounding box center [714, 348] width 31 height 31
